Goal: Information Seeking & Learning: Check status

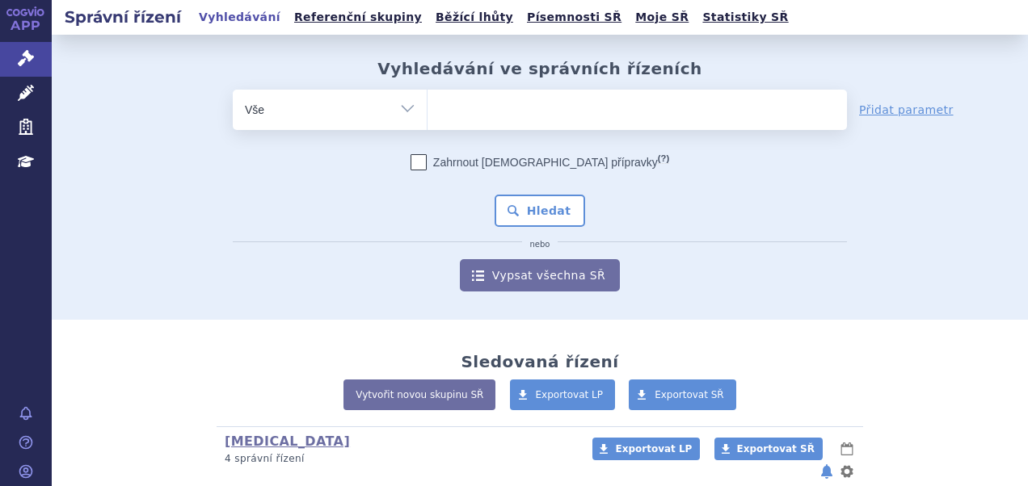
click at [459, 99] on ul at bounding box center [636, 107] width 419 height 34
click at [427, 99] on select at bounding box center [427, 109] width 1 height 40
paste input "SUKLS166482/2025"
type input "SUKLS166482/2025"
select select "SUKLS166482/2025"
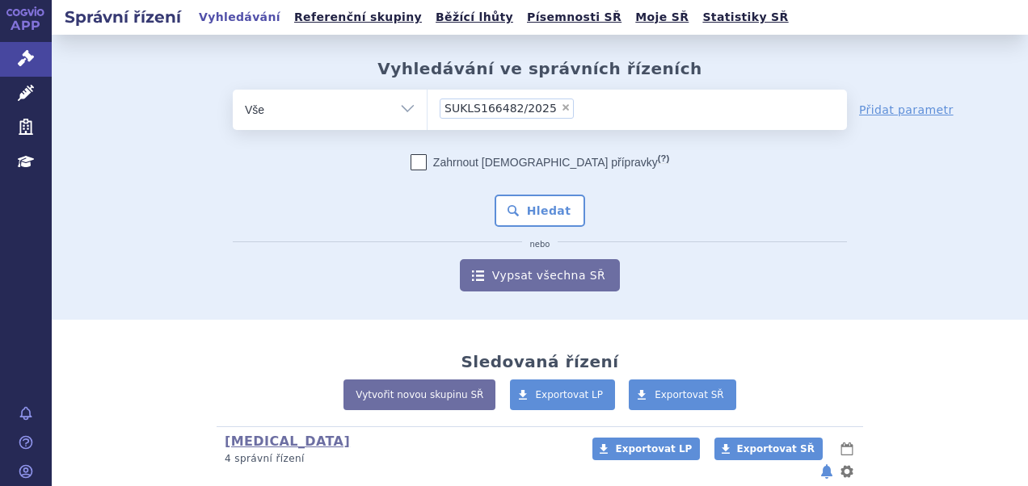
click at [538, 192] on div "Zahrnout bratrské přípravky (?) * Pozor, hledání dle vyhledávacího parametru In…" at bounding box center [540, 222] width 614 height 137
click at [538, 199] on button "Hledat" at bounding box center [539, 211] width 91 height 32
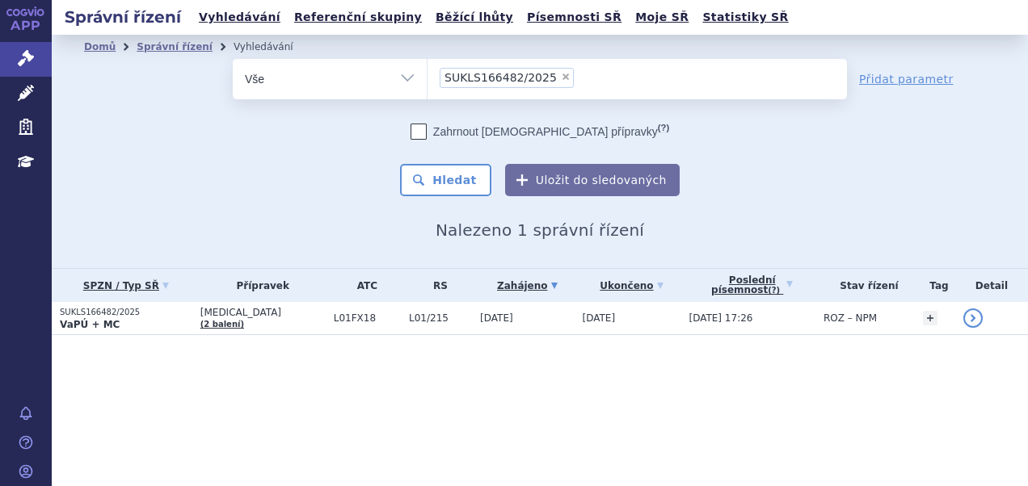
click at [131, 309] on p "SUKLS166482/2025" at bounding box center [126, 312] width 132 height 11
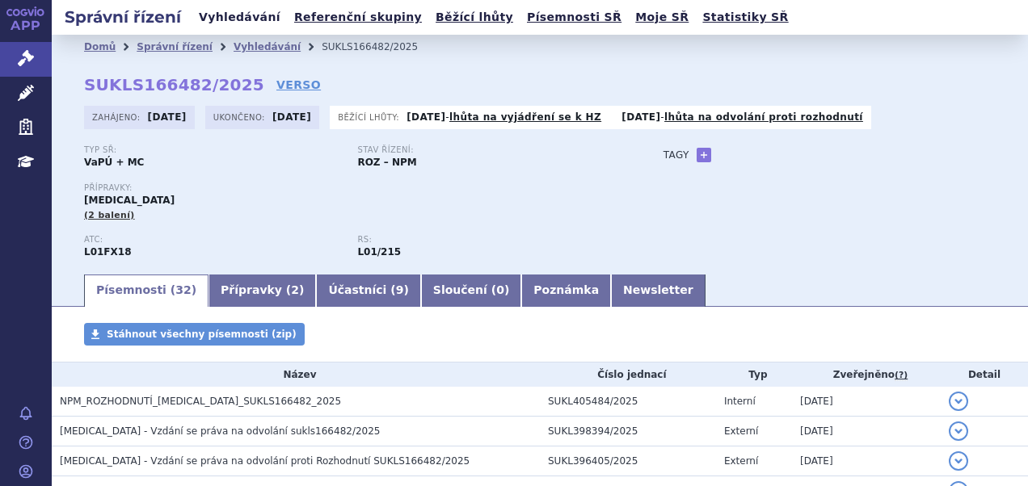
click at [250, 19] on link "Vyhledávání" at bounding box center [239, 17] width 91 height 22
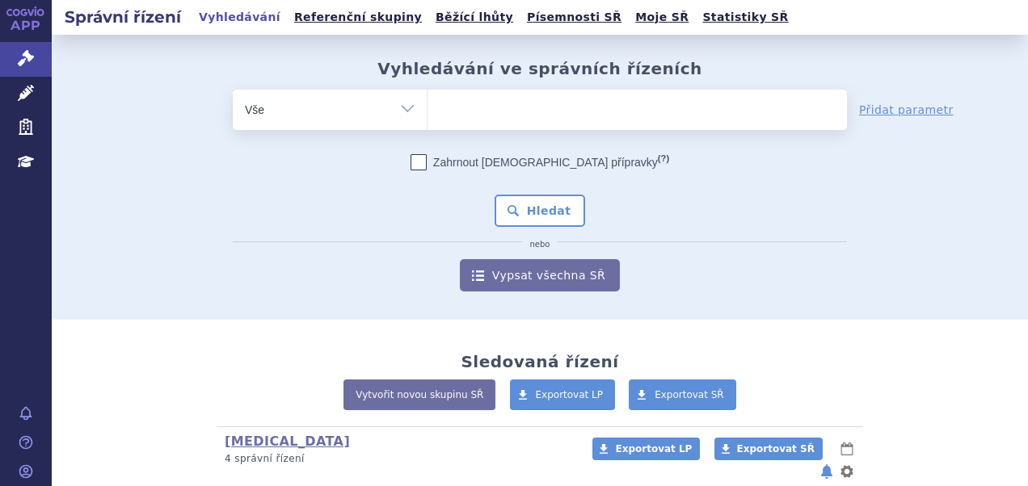
type input "SUKLS309877/2024"
select select "SUKLS309877/2024"
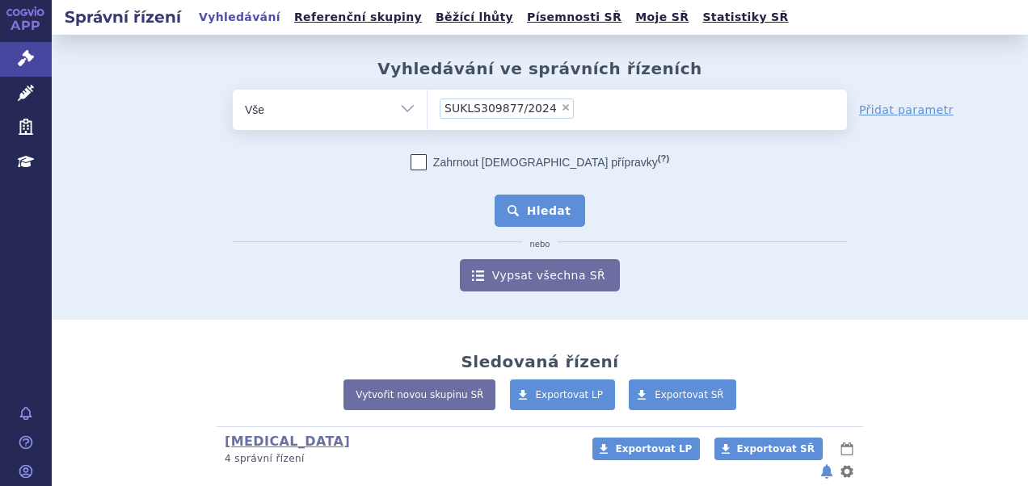
click at [558, 210] on button "Hledat" at bounding box center [539, 211] width 91 height 32
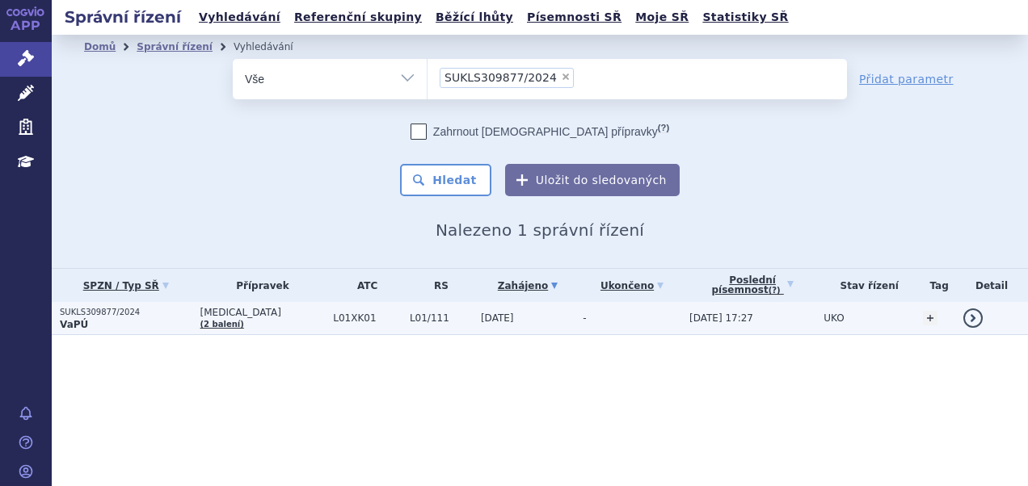
click at [149, 321] on p "VaPÚ" at bounding box center [126, 324] width 132 height 13
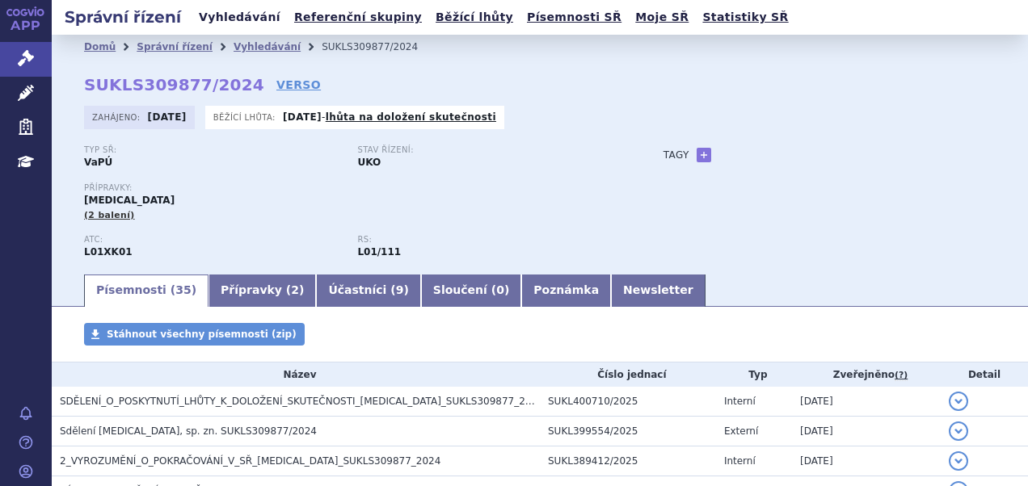
click at [252, 18] on link "Vyhledávání" at bounding box center [239, 17] width 91 height 22
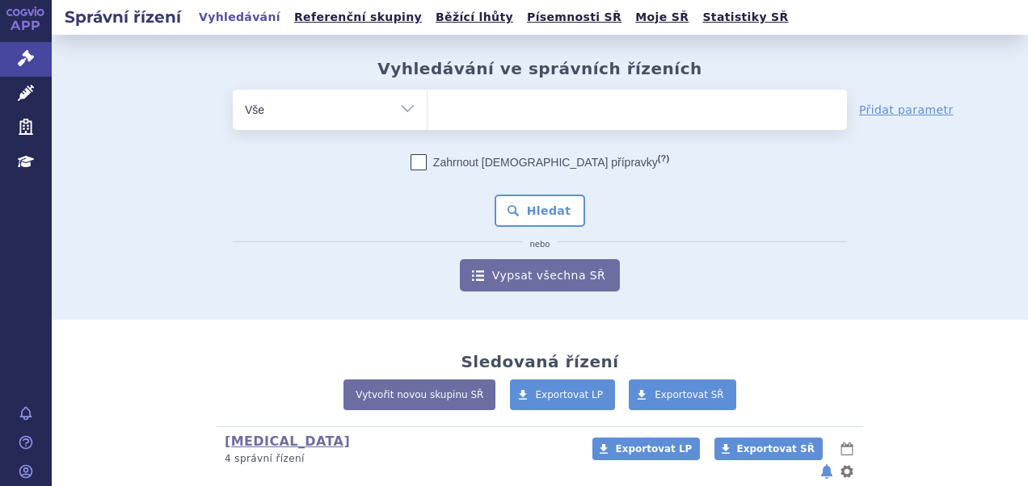
click at [499, 111] on ul at bounding box center [636, 107] width 419 height 34
click at [427, 111] on select at bounding box center [427, 109] width 1 height 40
paste input "SUKLS163727/2025"
type input "SUKLS163727/2025"
select select "SUKLS163727/2025"
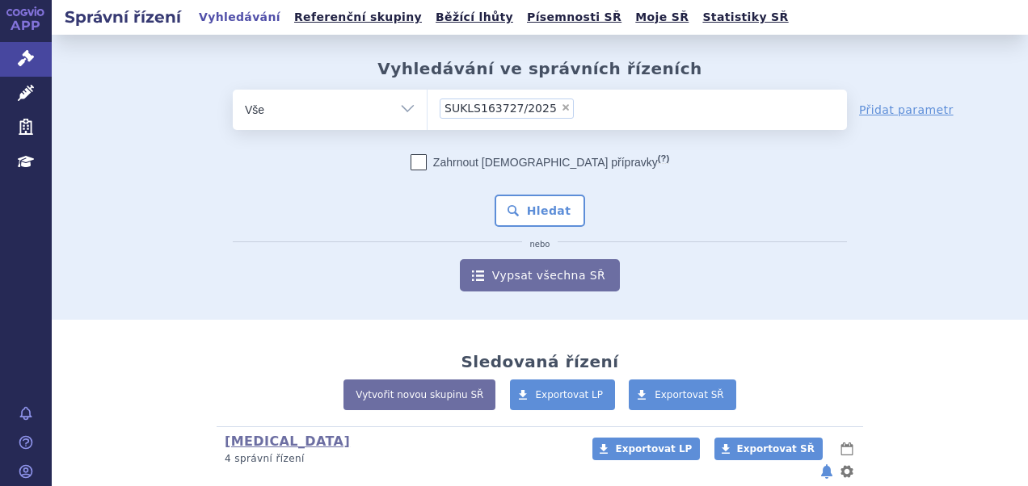
click at [523, 191] on div "Zahrnout [DEMOGRAPHIC_DATA] přípravky (?) * Pozor, hledání dle vyhledávacího pa…" at bounding box center [540, 222] width 614 height 137
click at [524, 207] on button "Hledat" at bounding box center [539, 211] width 91 height 32
